Goal: Information Seeking & Learning: Learn about a topic

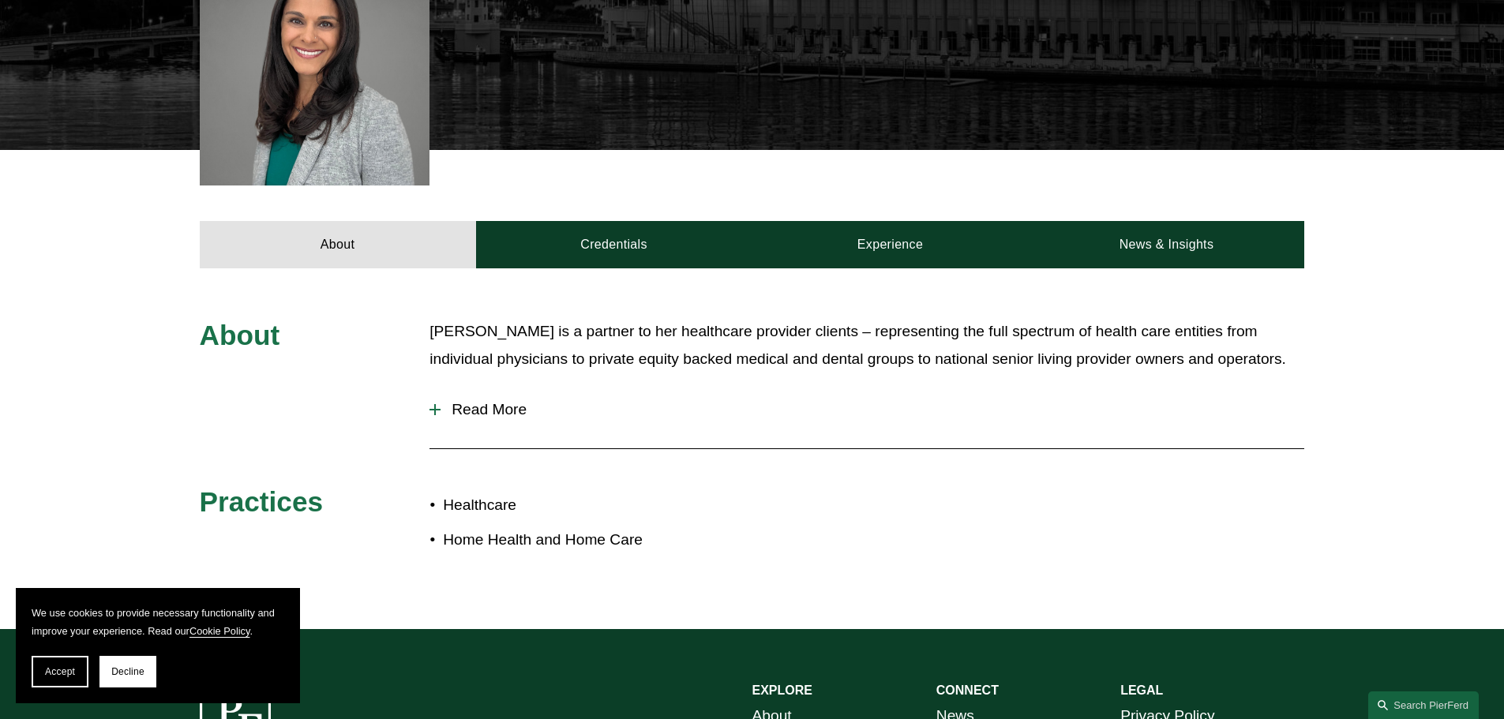
scroll to position [553, 0]
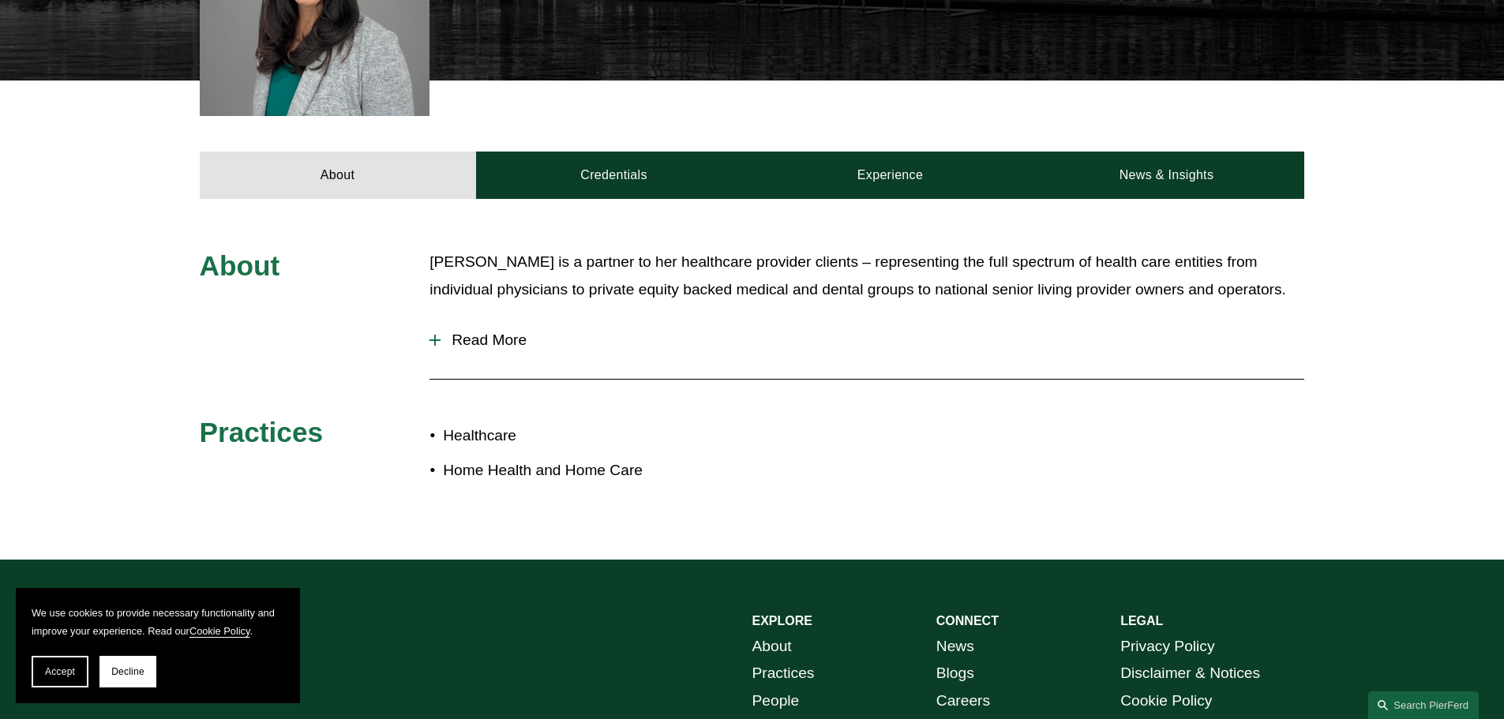
click at [437, 343] on div at bounding box center [434, 340] width 11 height 11
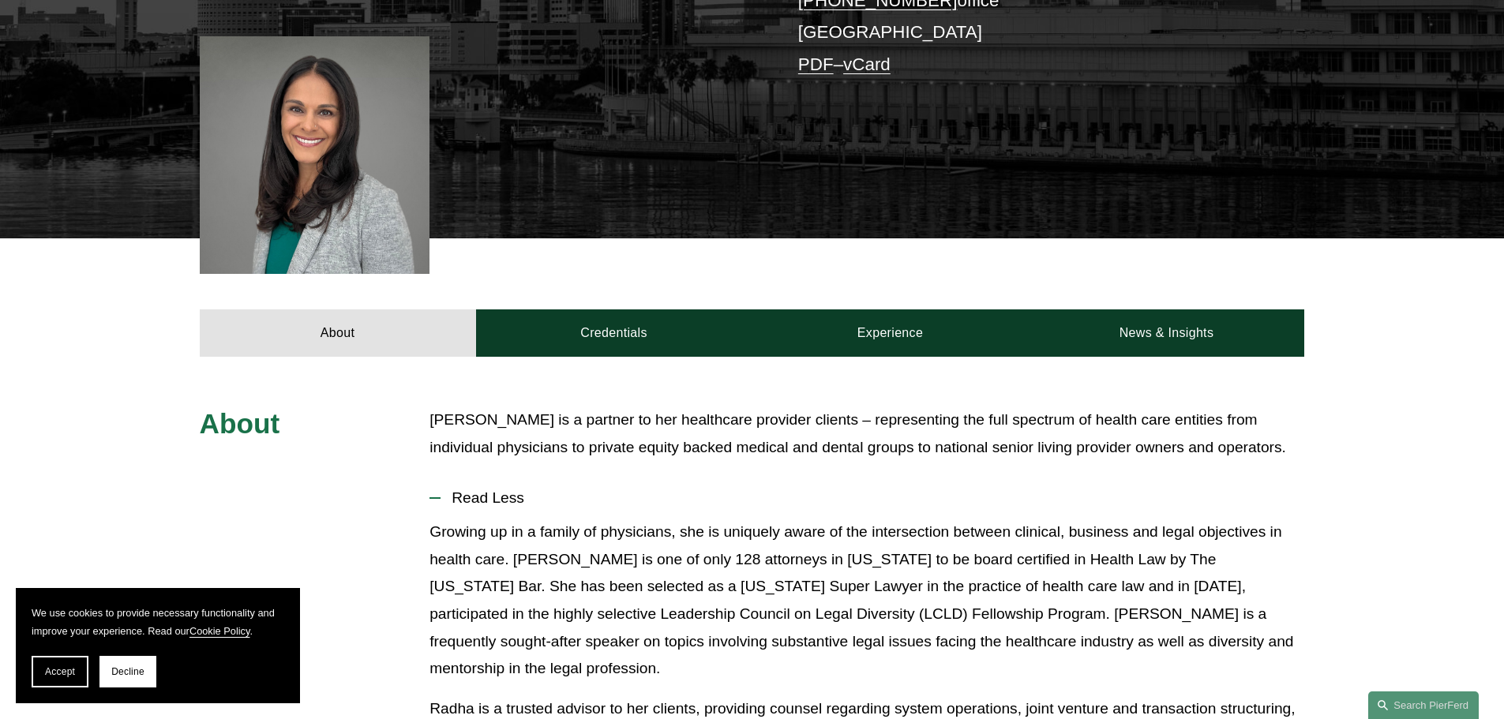
scroll to position [0, 0]
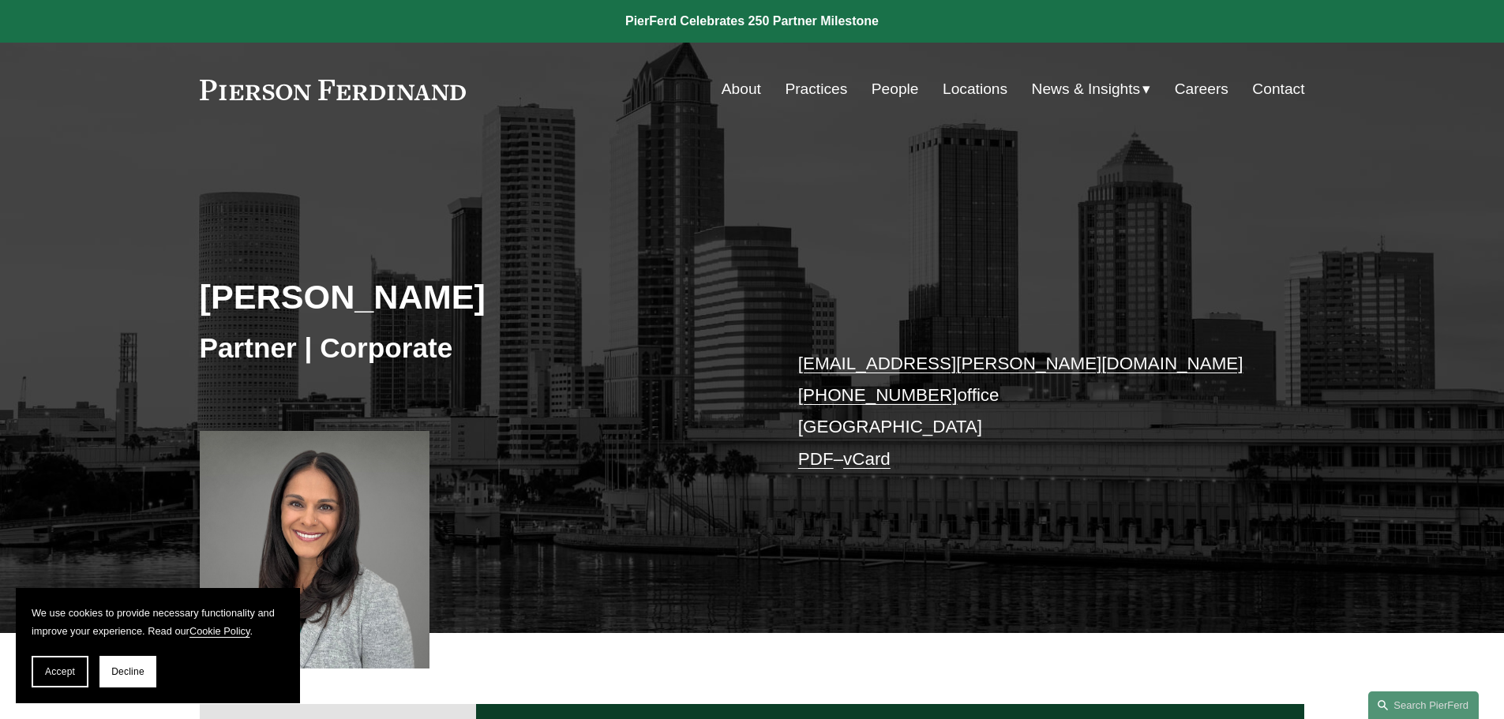
click at [727, 88] on link "About" at bounding box center [741, 89] width 39 height 30
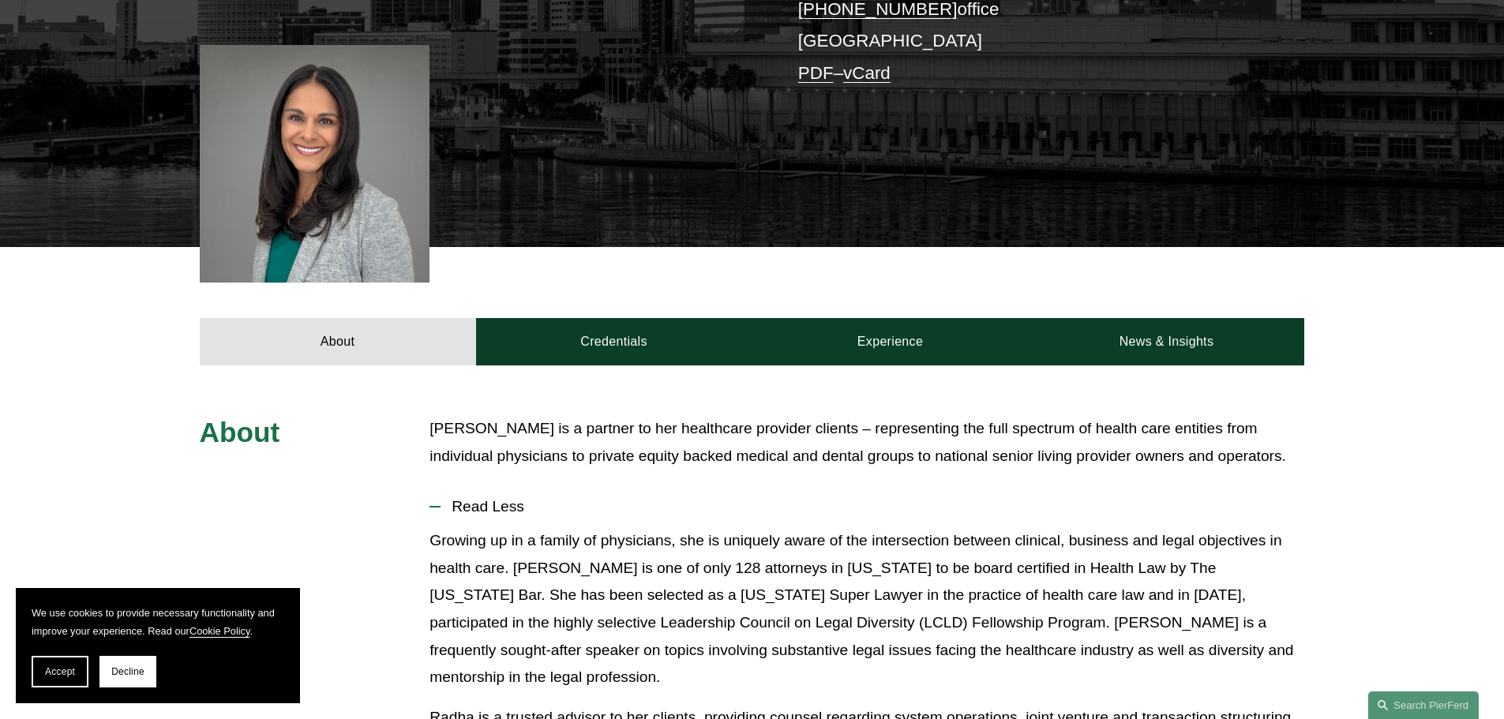
scroll to position [215, 0]
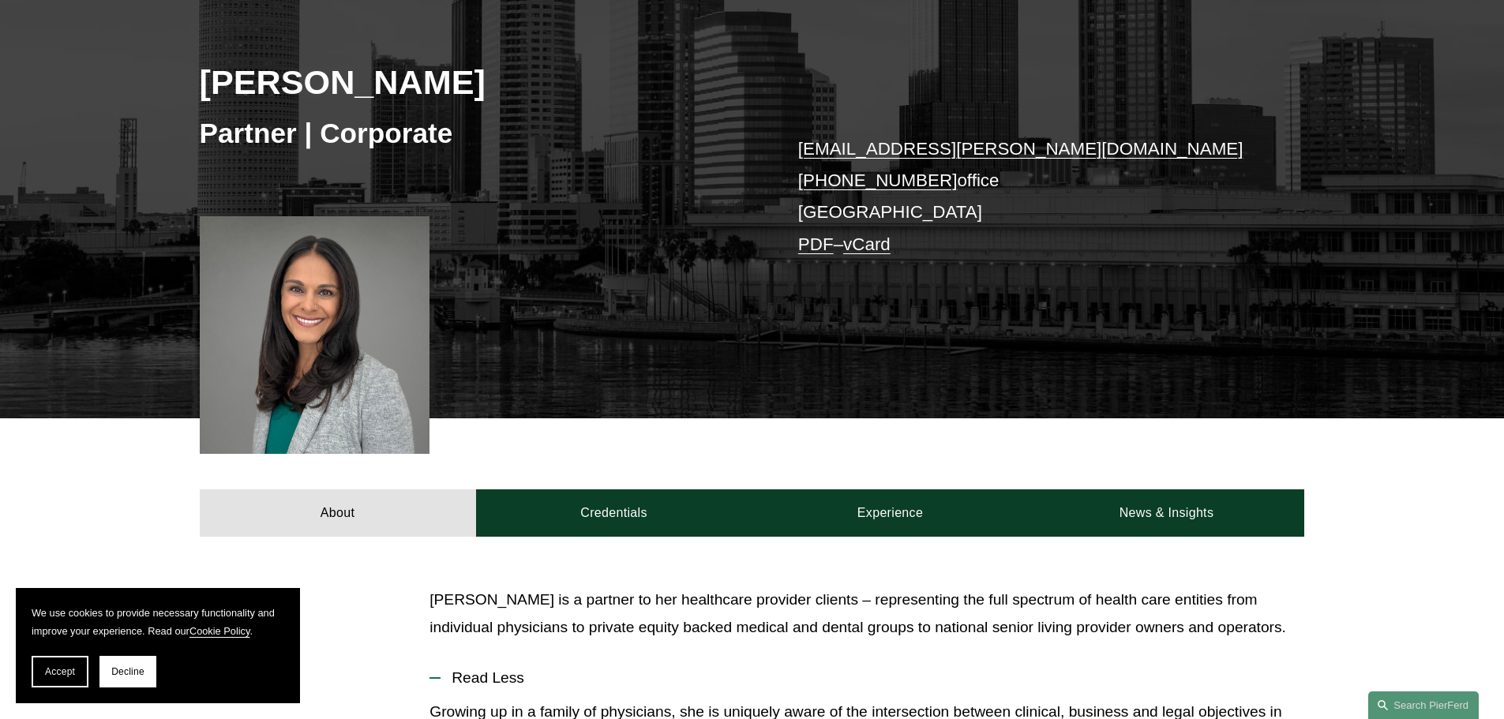
click at [938, 517] on link "Experience" at bounding box center [890, 512] width 276 height 47
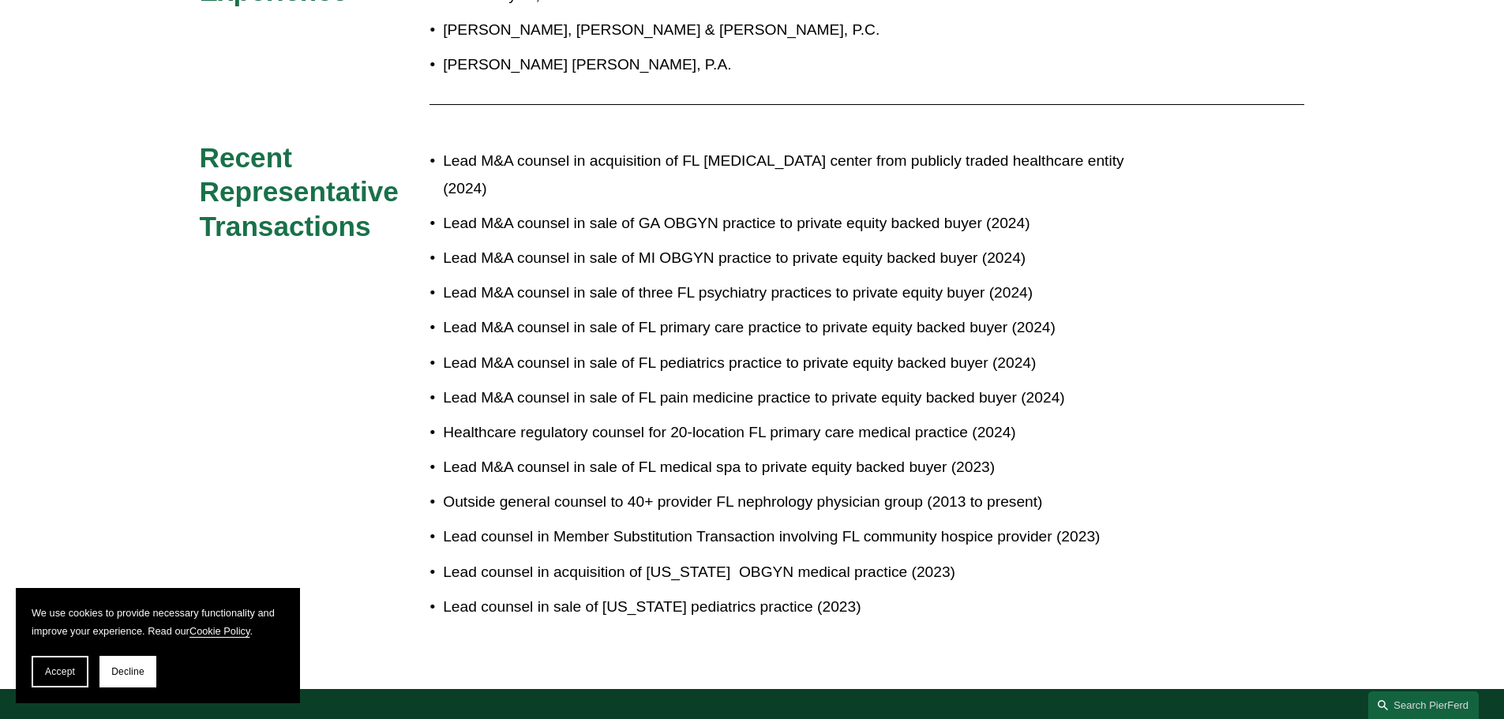
scroll to position [846, 0]
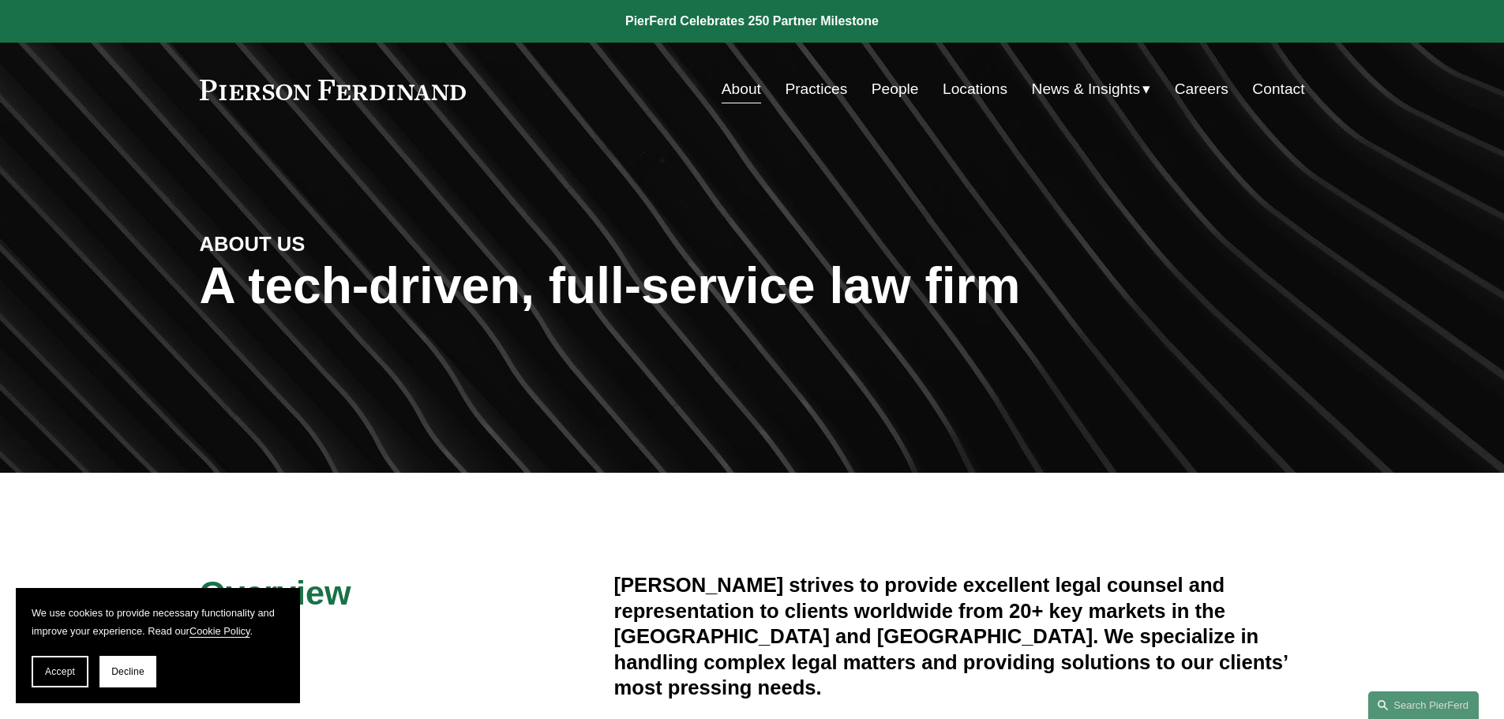
click at [812, 88] on link "Practices" at bounding box center [816, 89] width 62 height 30
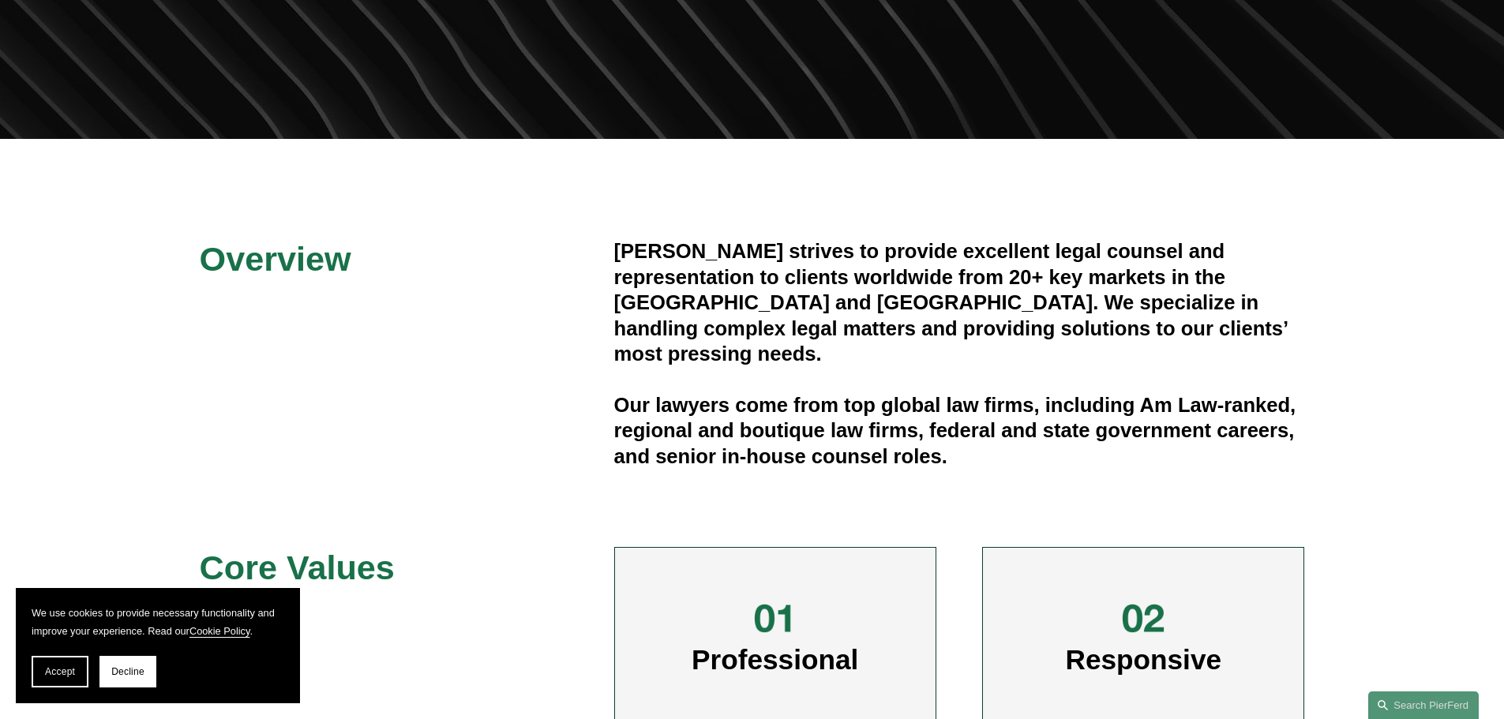
scroll to position [395, 0]
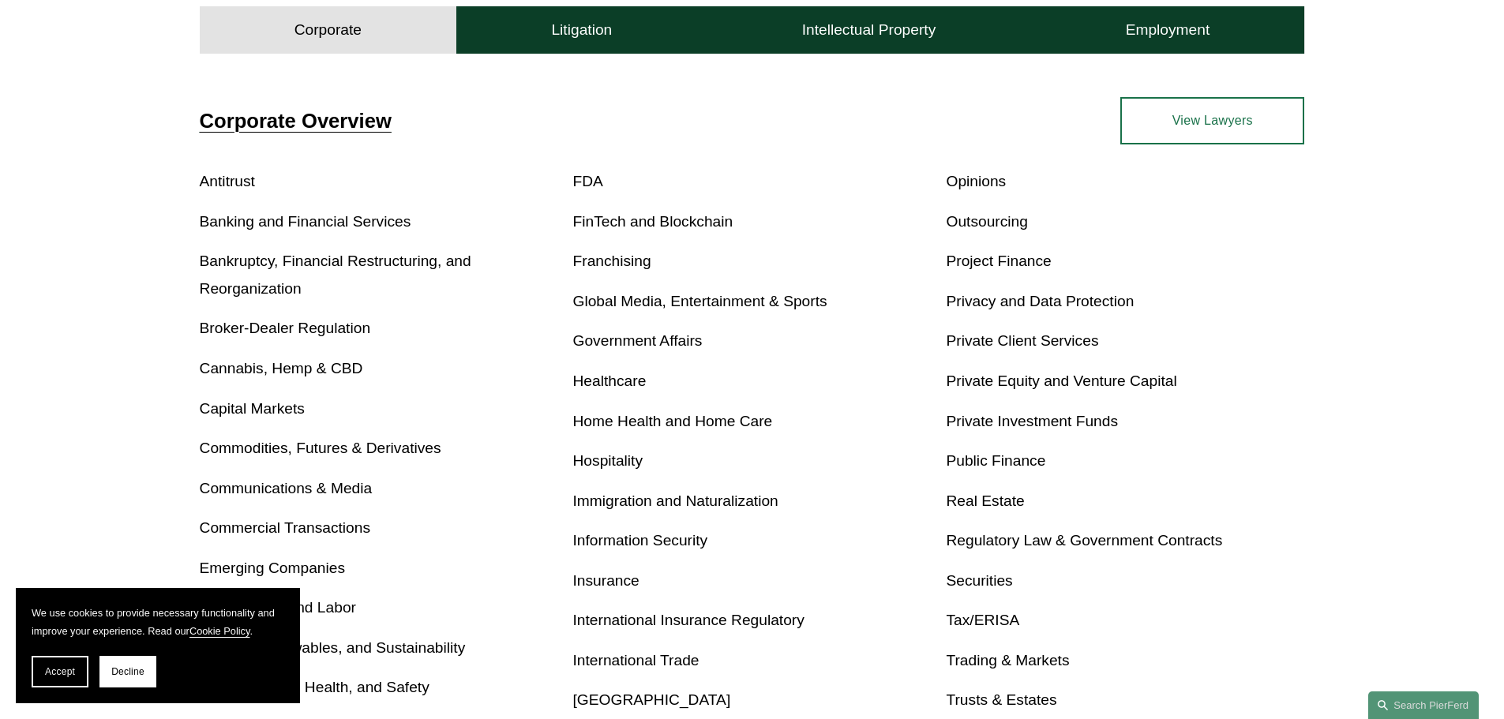
scroll to position [632, 0]
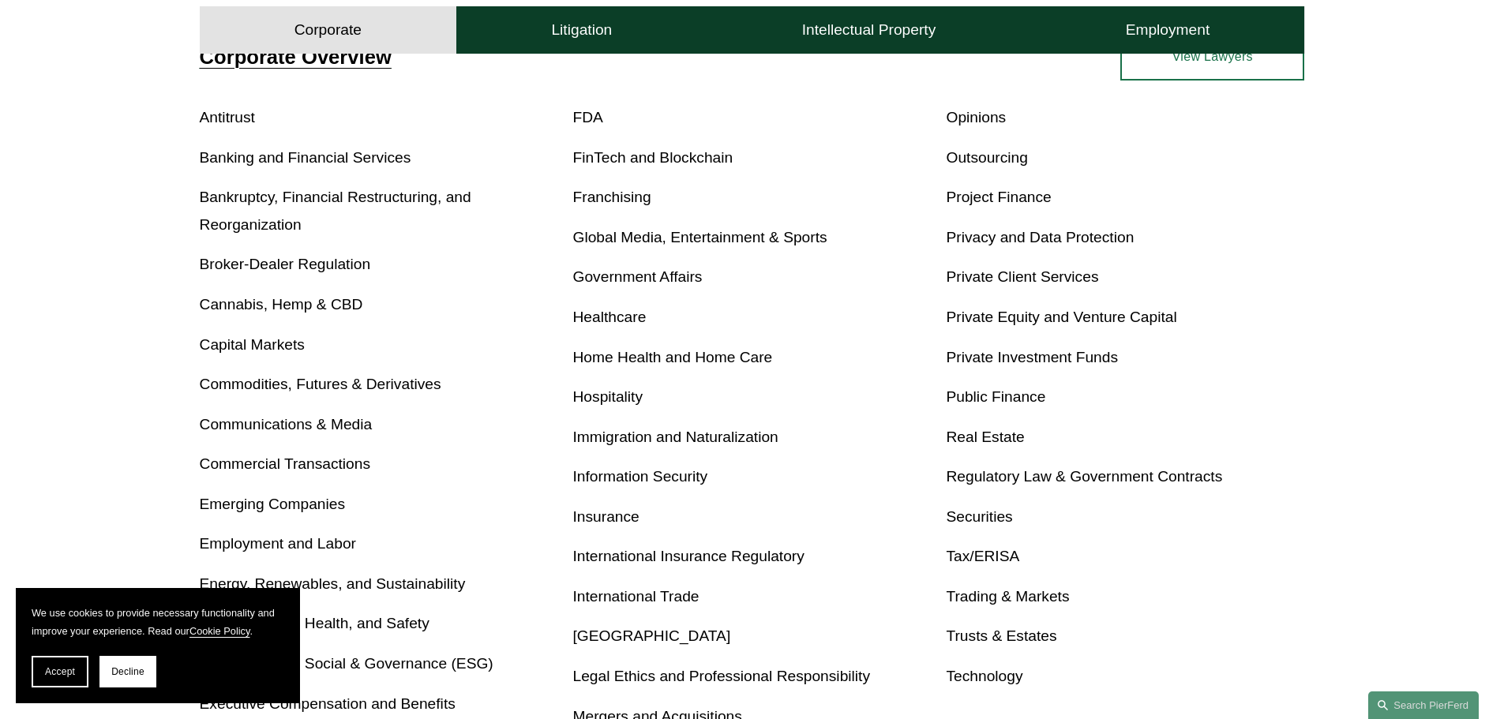
click at [605, 302] on div "Antitrust Banking and Financial Services Bankruptcy, Financial Restructuring, a…" at bounding box center [752, 417] width 1105 height 626
click at [604, 316] on link "Healthcare" at bounding box center [609, 317] width 73 height 17
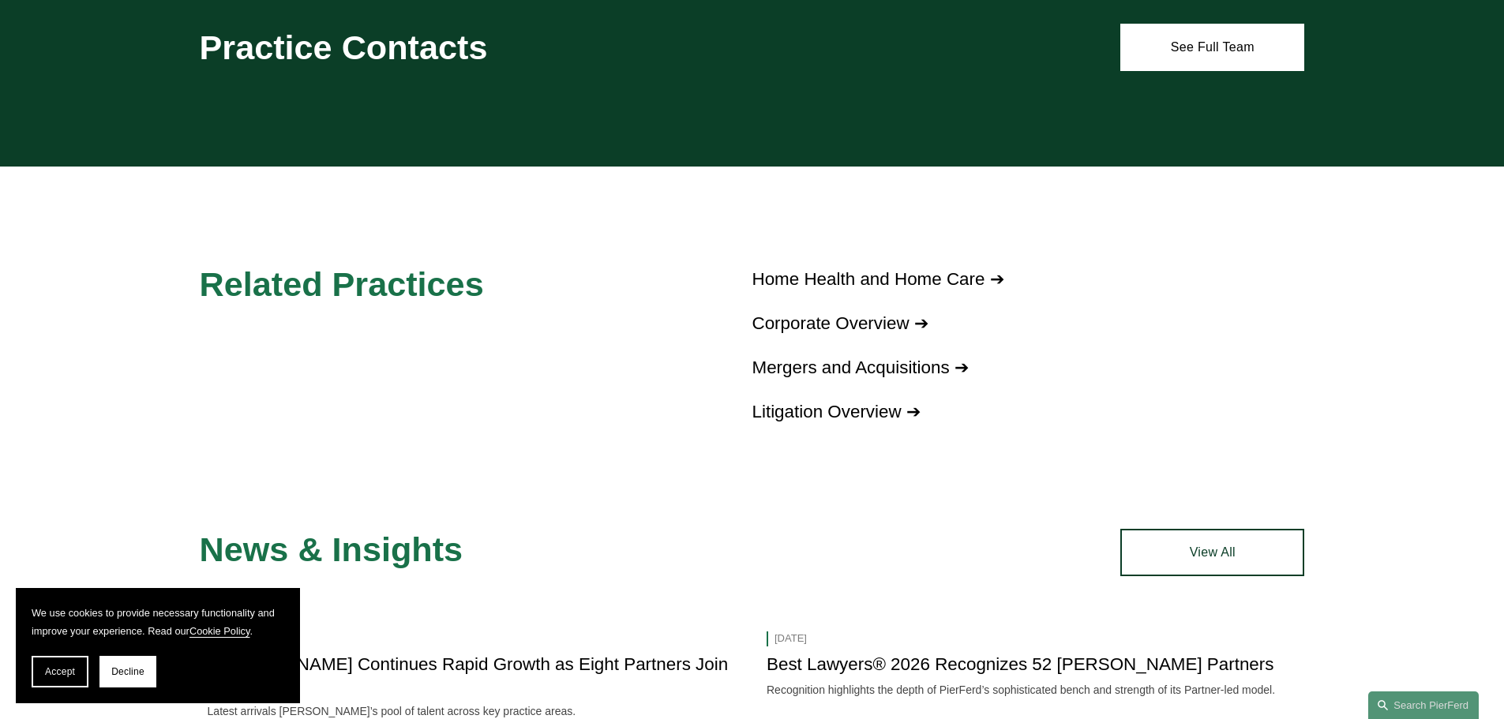
scroll to position [1144, 0]
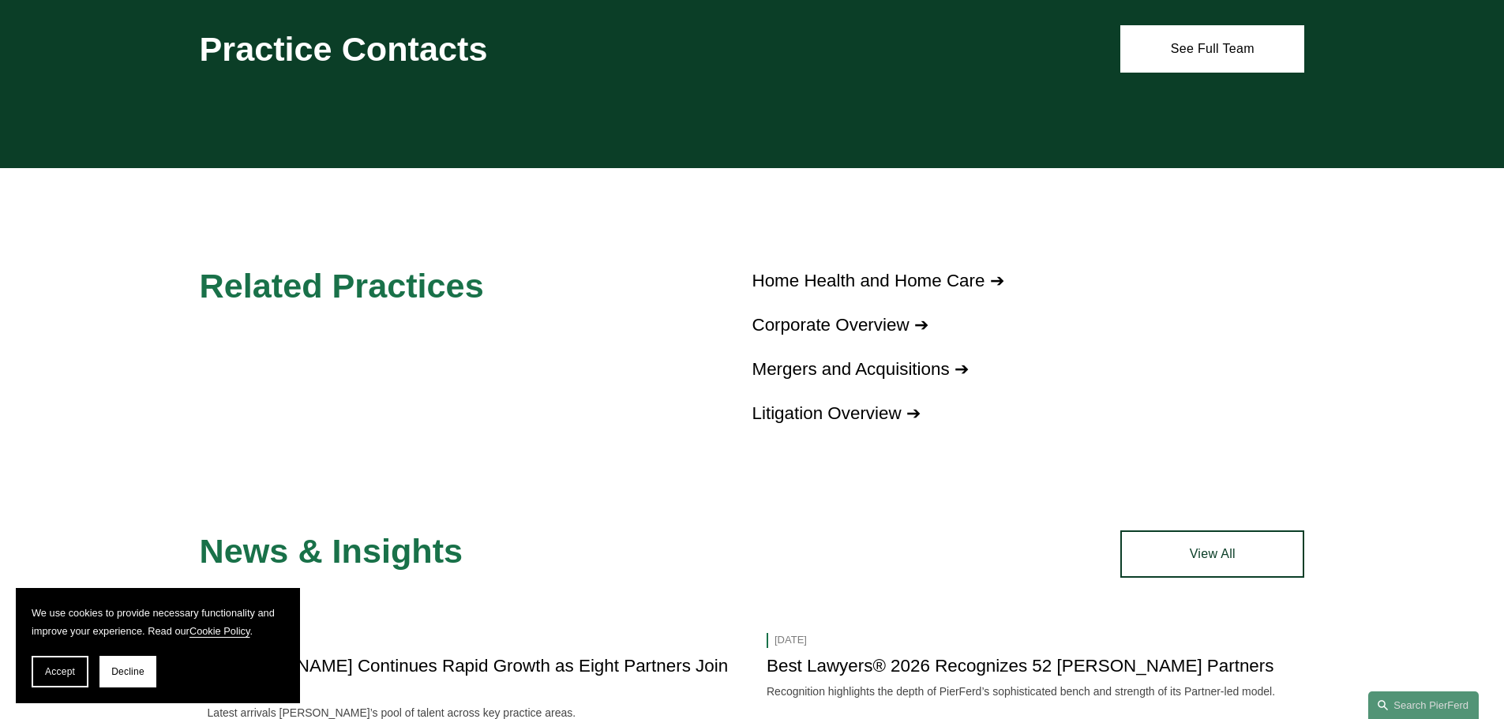
click at [921, 315] on link "Corporate Overview ➔" at bounding box center [840, 325] width 176 height 20
click at [868, 271] on link "Home Health and Home Care ➔" at bounding box center [878, 281] width 252 height 20
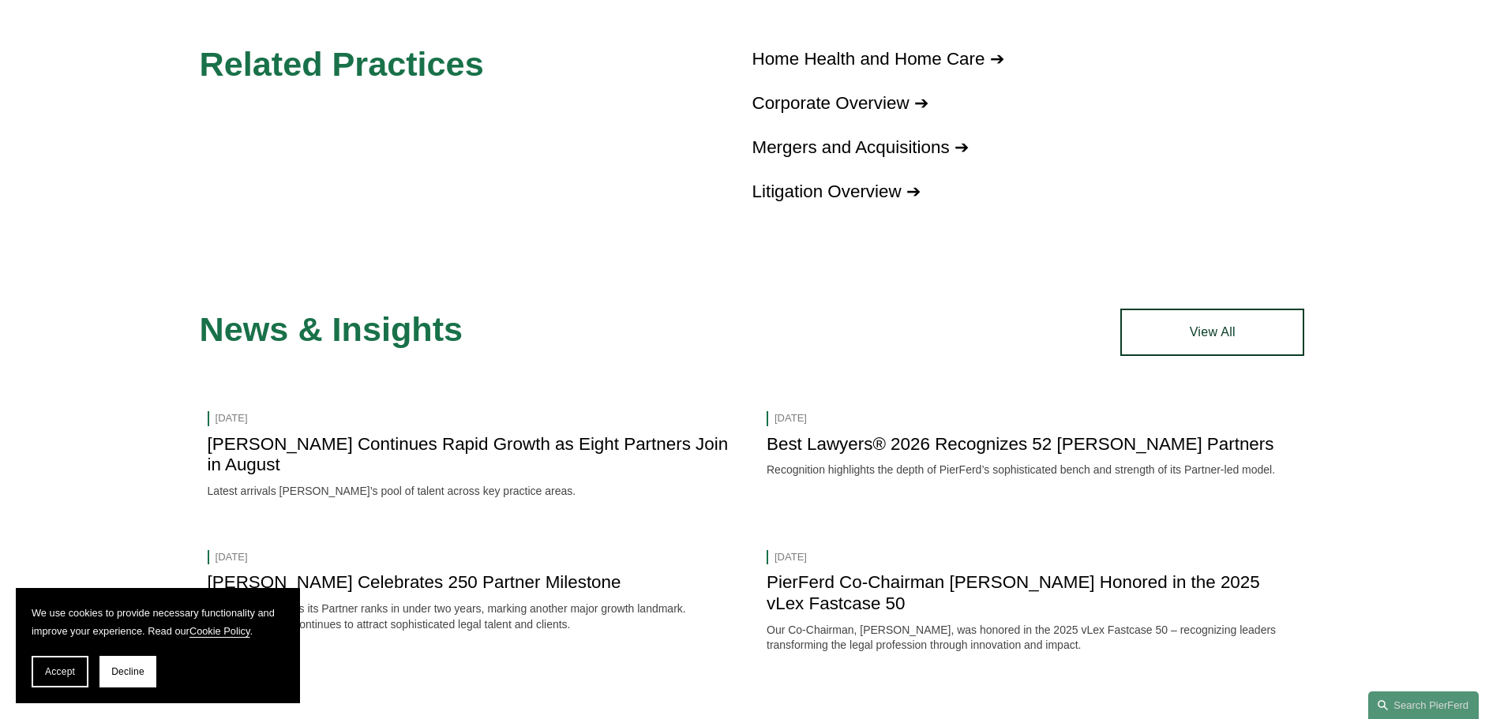
scroll to position [1460, 0]
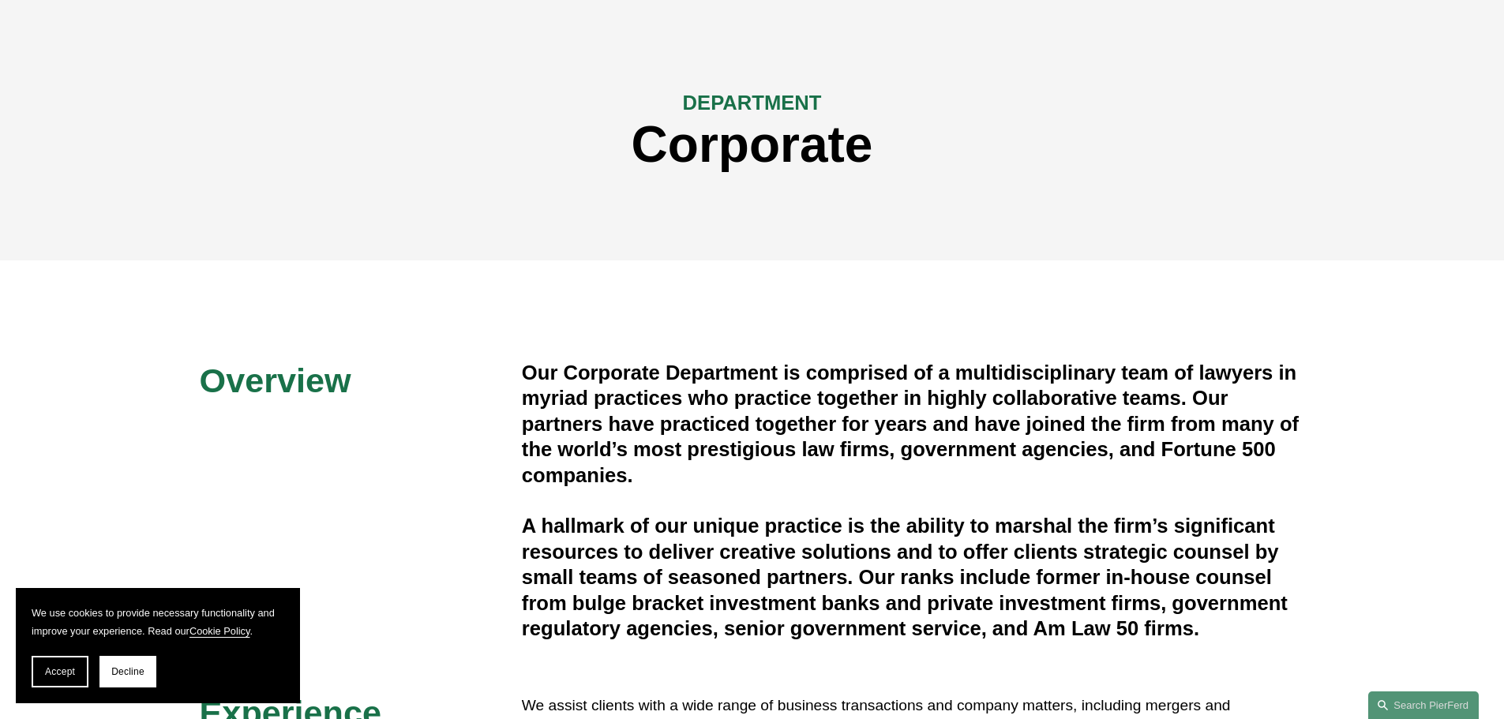
scroll to position [316, 0]
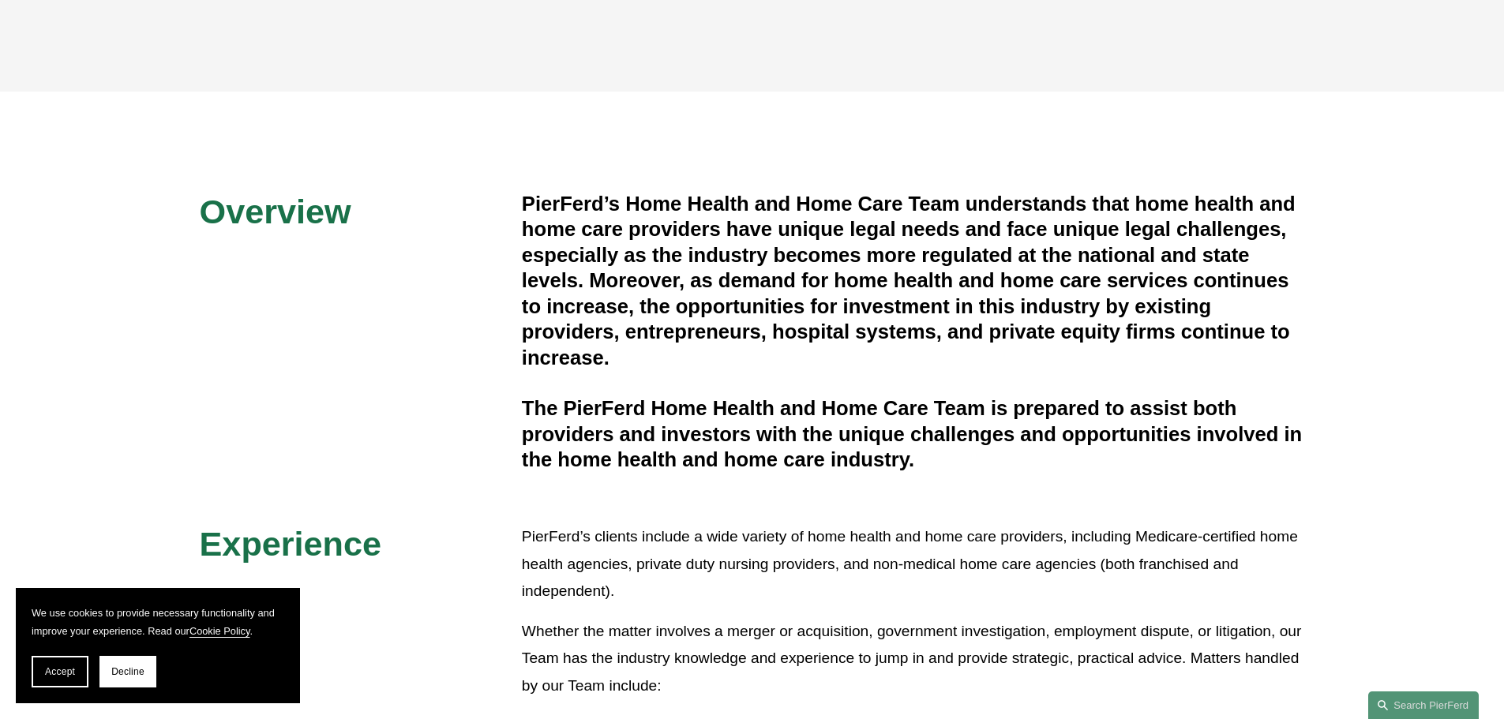
scroll to position [237, 0]
